Goal: Information Seeking & Learning: Check status

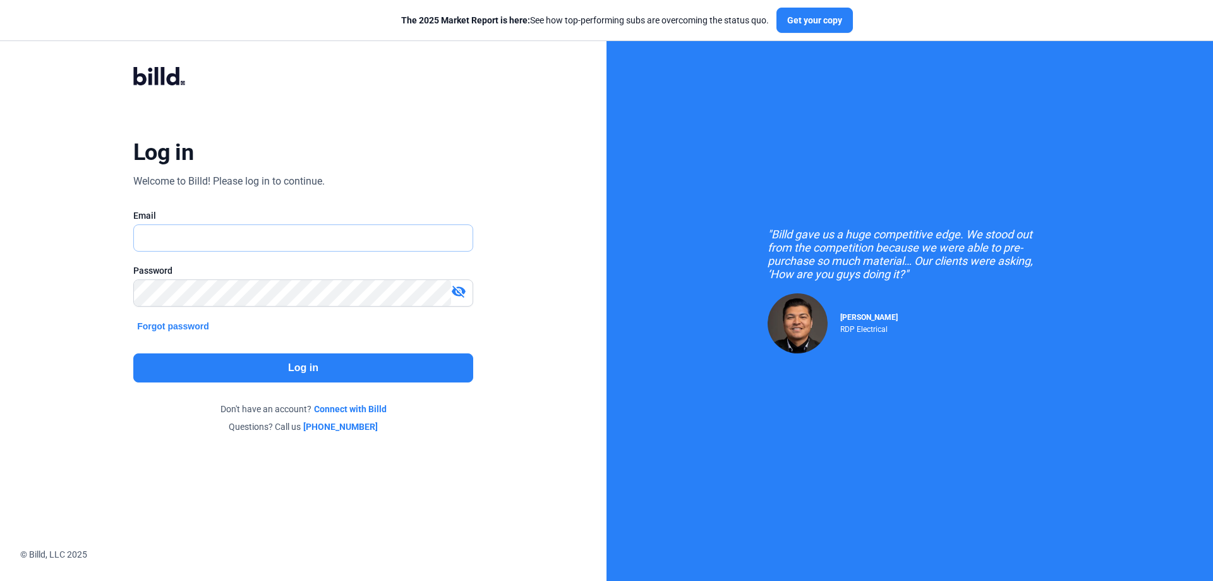
click at [194, 244] on input "text" at bounding box center [296, 238] width 325 height 26
type input "[PERSON_NAME][EMAIL_ADDRESS][DOMAIN_NAME]"
click at [167, 299] on div "visibility_off" at bounding box center [303, 292] width 340 height 27
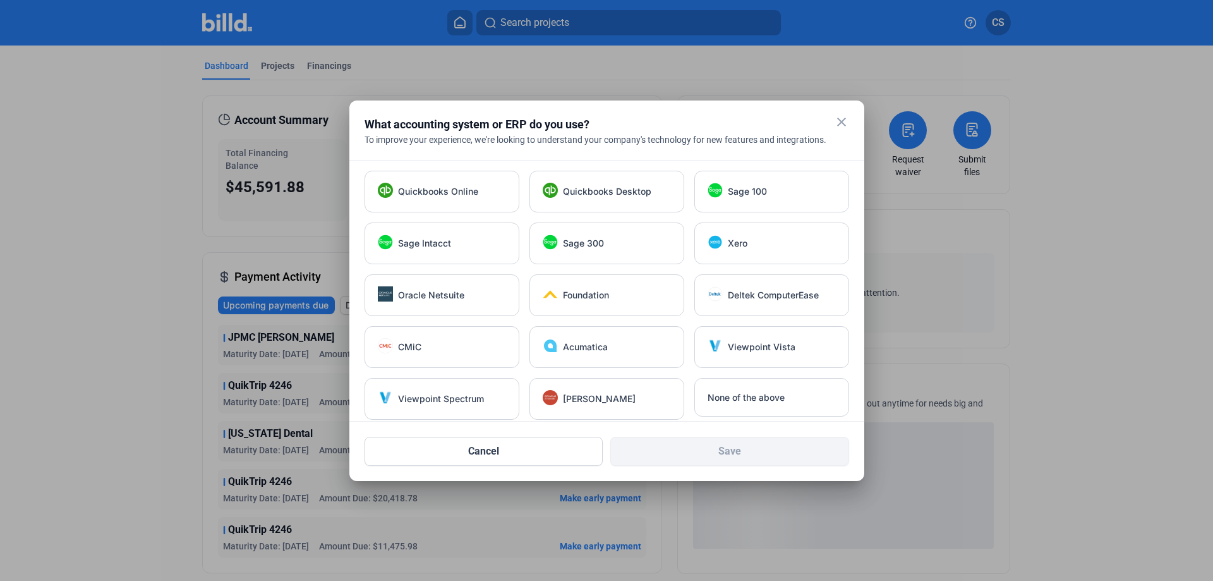
click at [840, 123] on mat-icon "close" at bounding box center [841, 121] width 15 height 15
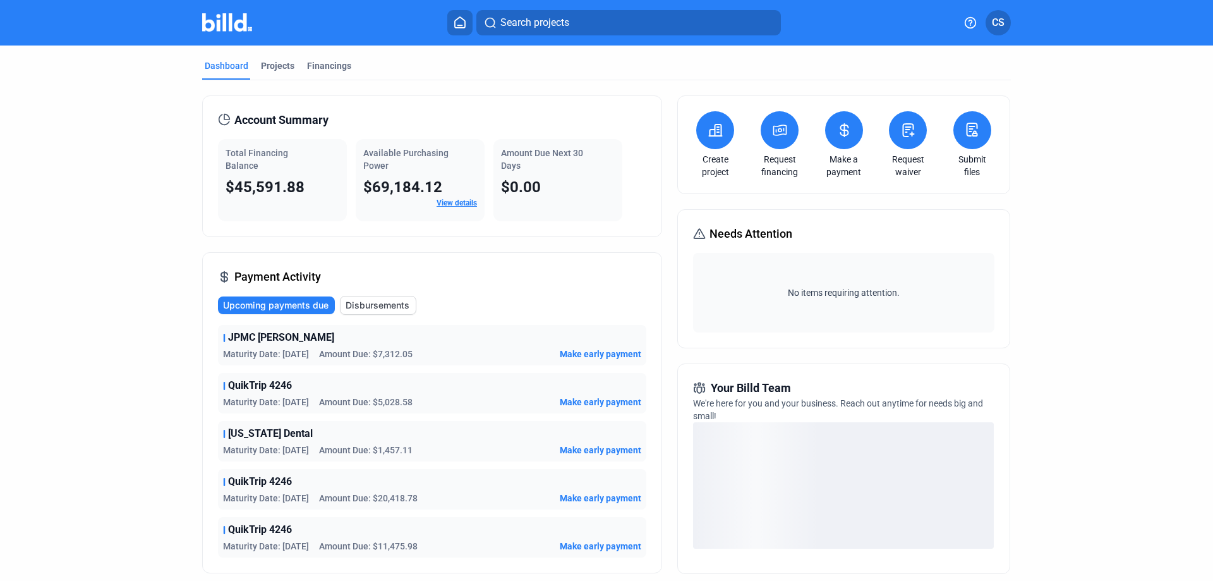
click at [455, 200] on link "View details" at bounding box center [457, 202] width 40 height 9
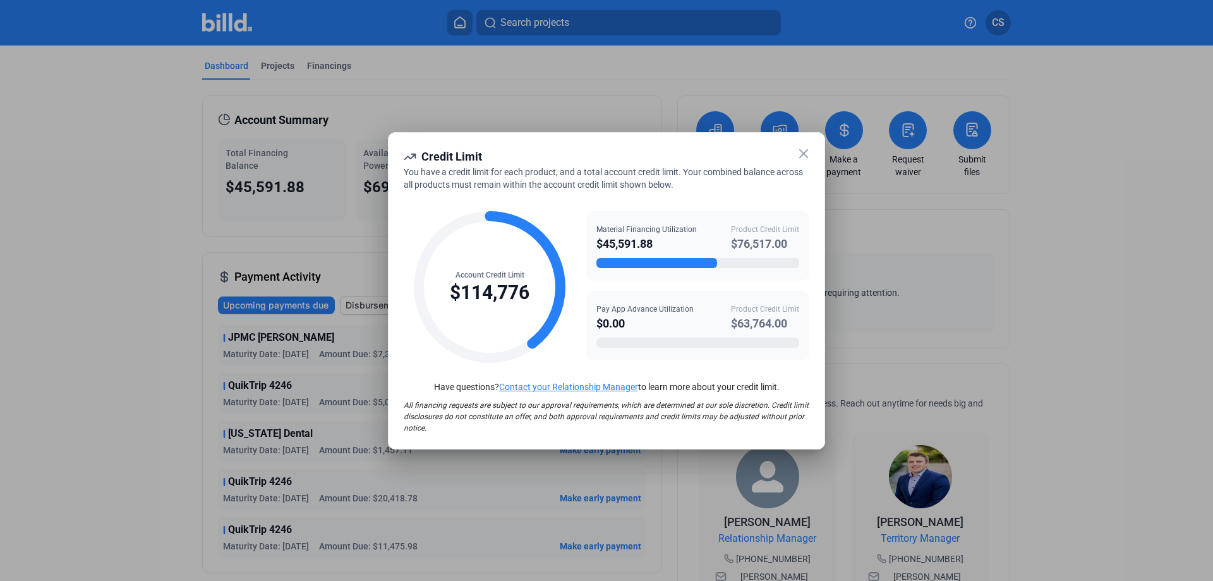
click at [749, 325] on div "$63,764.00" at bounding box center [765, 324] width 68 height 18
click at [735, 320] on div "$63,764.00" at bounding box center [765, 324] width 68 height 18
click at [800, 156] on icon at bounding box center [803, 153] width 15 height 15
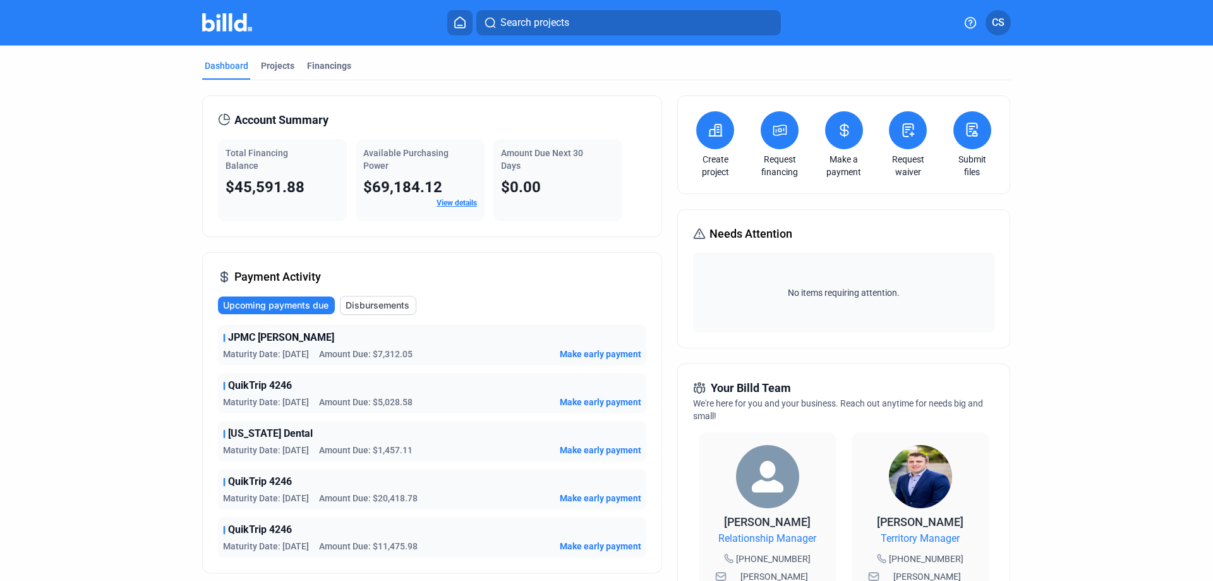
click at [448, 205] on link "View details" at bounding box center [457, 202] width 40 height 9
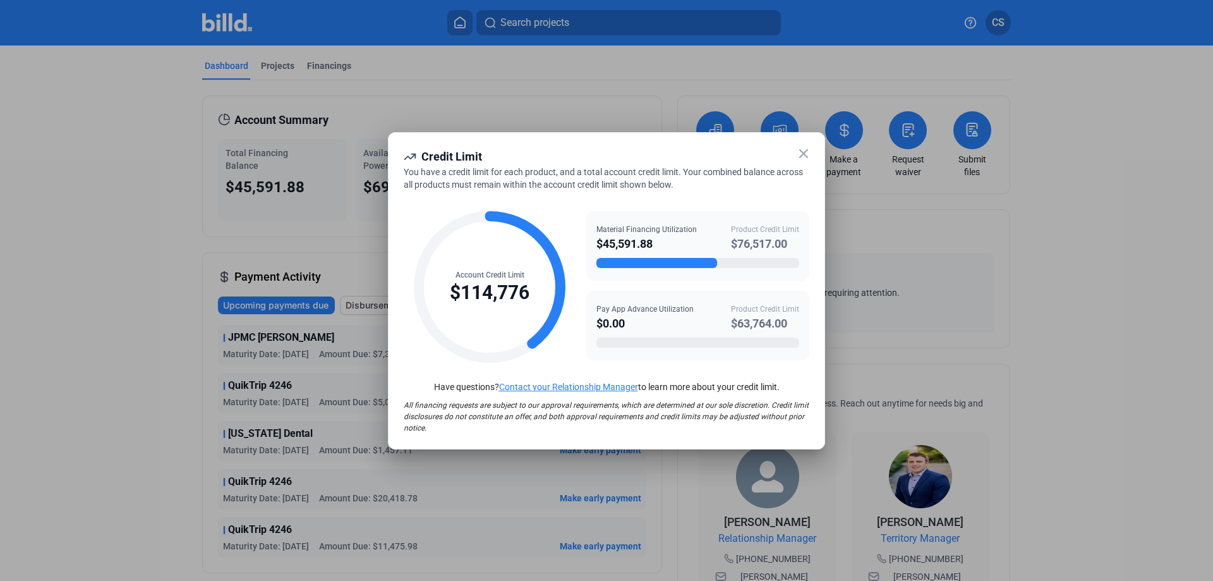
click at [802, 154] on icon at bounding box center [803, 153] width 15 height 15
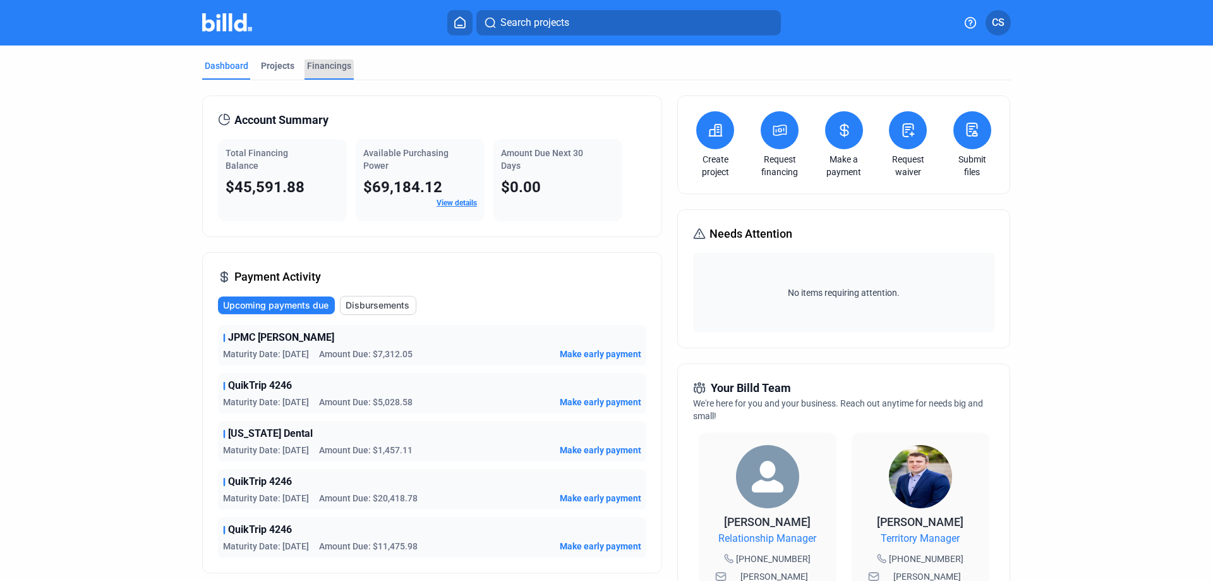
click at [313, 70] on div "Financings" at bounding box center [329, 65] width 44 height 13
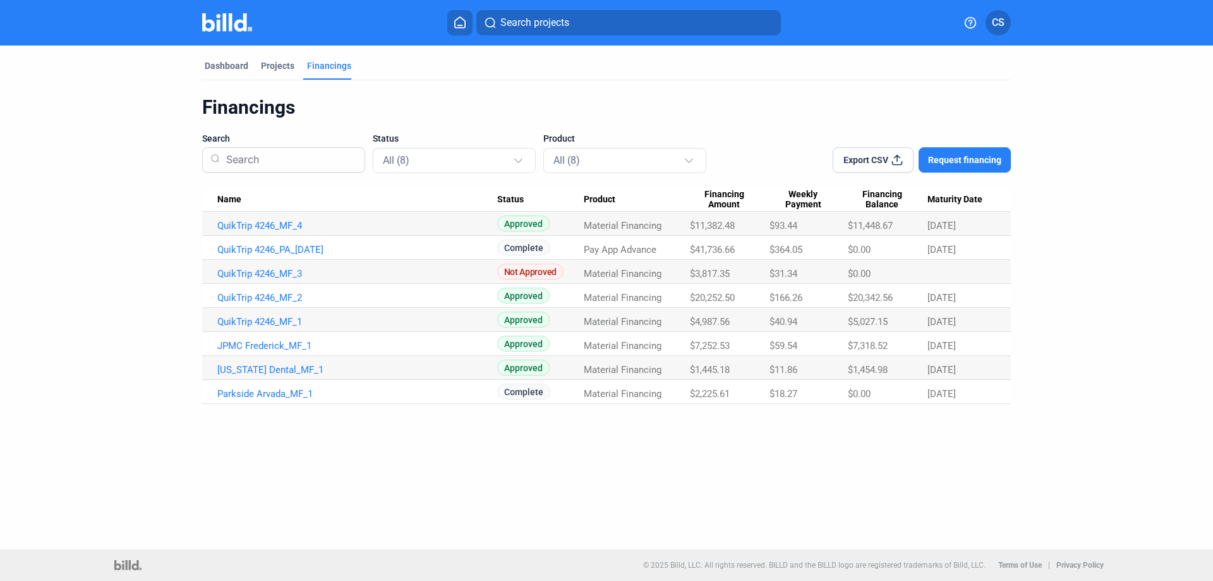
click at [260, 450] on div "Dashboard Projects Financings Financings Search Status All (8) Product All (8) …" at bounding box center [606, 297] width 1213 height 504
